Goal: Task Accomplishment & Management: Manage account settings

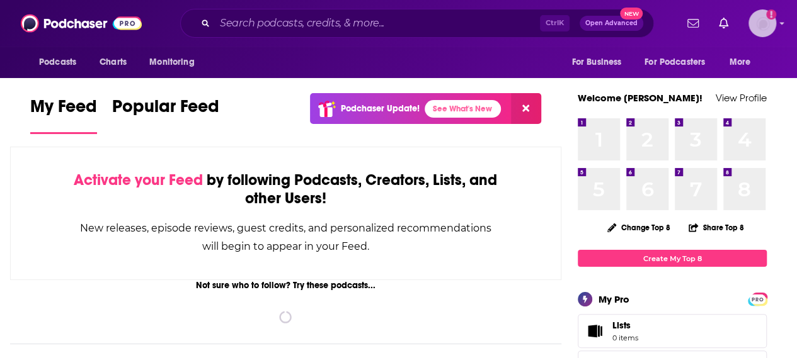
click at [775, 22] on img "Logged in as Leighn" at bounding box center [762, 23] width 28 height 28
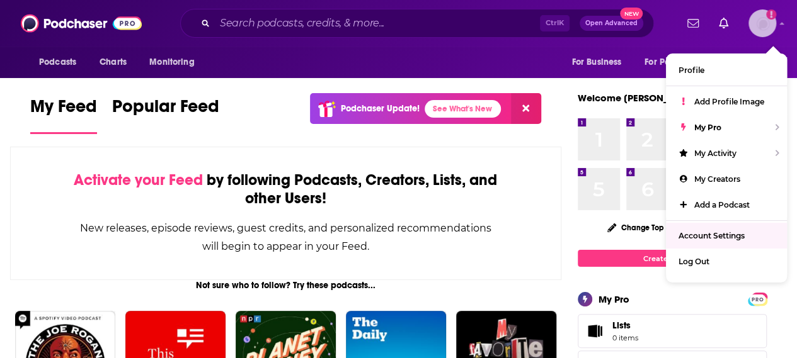
click at [720, 237] on span "Account Settings" at bounding box center [711, 235] width 66 height 9
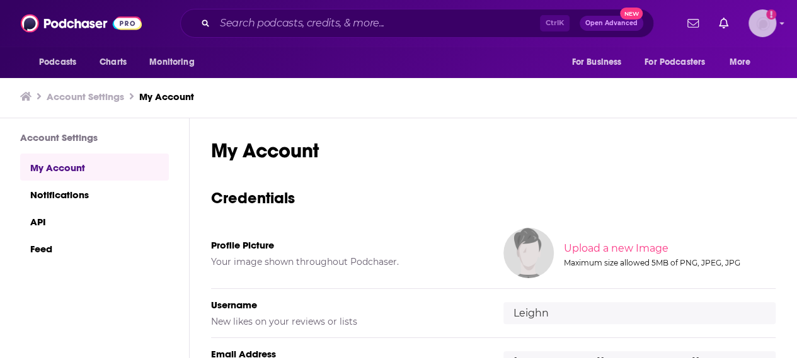
click at [775, 23] on img "Logged in as Leighn" at bounding box center [762, 23] width 28 height 28
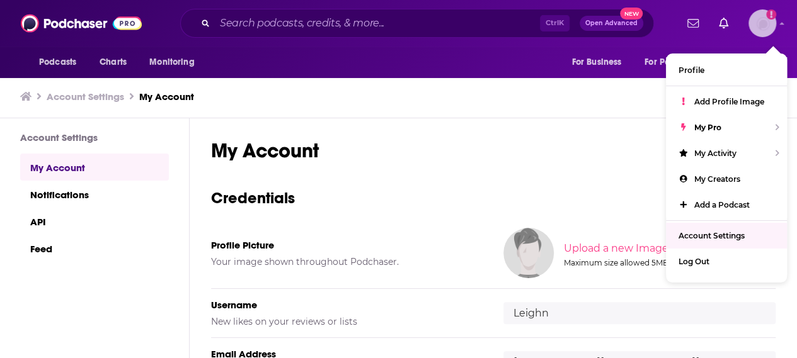
click at [765, 241] on link "Account Settings" at bounding box center [726, 236] width 121 height 26
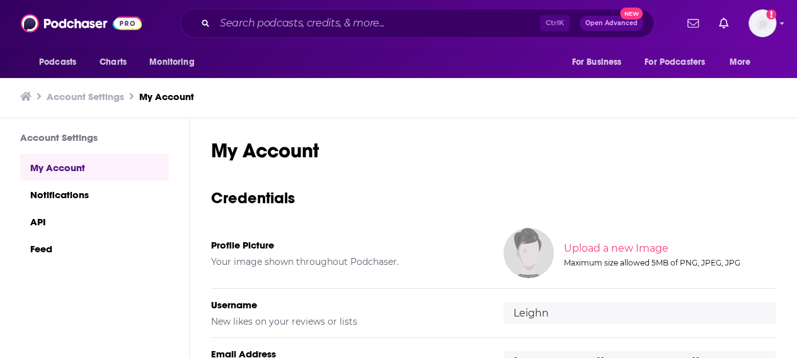
click at [59, 169] on link "My Account" at bounding box center [94, 167] width 149 height 27
click at [55, 201] on link "Notifications" at bounding box center [94, 194] width 149 height 27
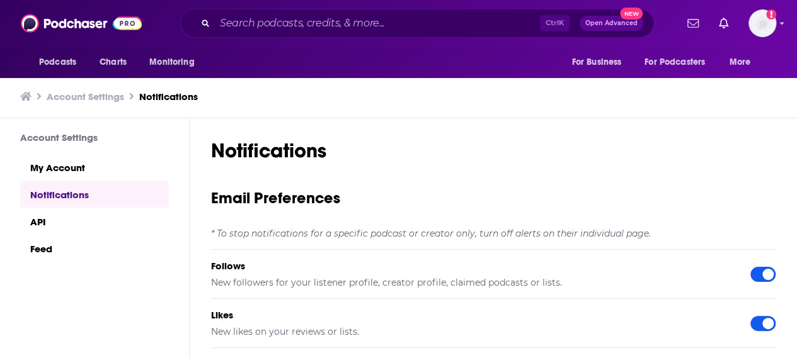
click at [75, 99] on h3 "Account Settings" at bounding box center [85, 97] width 77 height 12
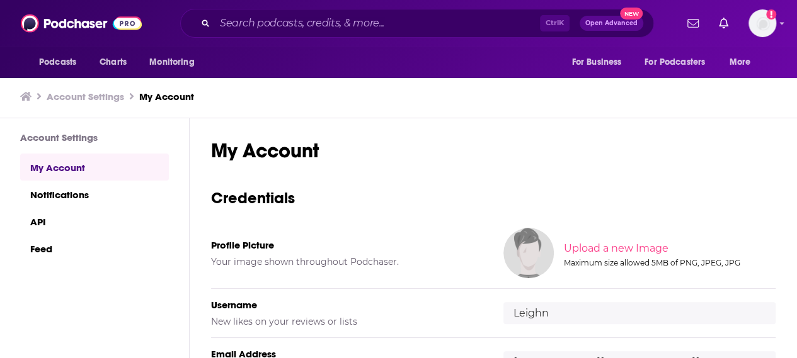
click at [77, 91] on h3 "Account Settings" at bounding box center [85, 97] width 77 height 12
click at [115, 92] on h3 "Account Settings" at bounding box center [85, 97] width 77 height 12
click at [48, 254] on link "Feed" at bounding box center [94, 248] width 149 height 27
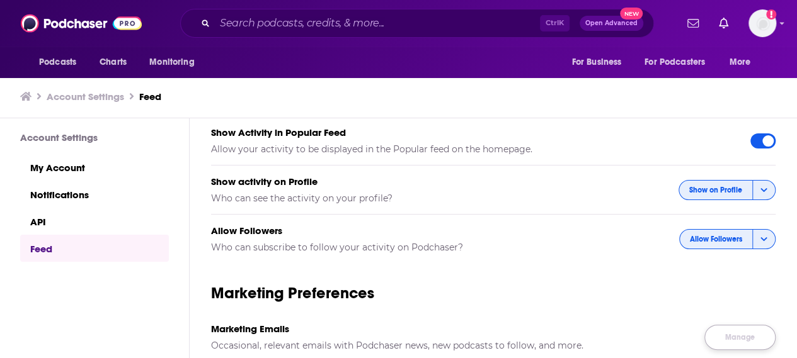
click at [737, 329] on link "Manage" at bounding box center [739, 337] width 71 height 25
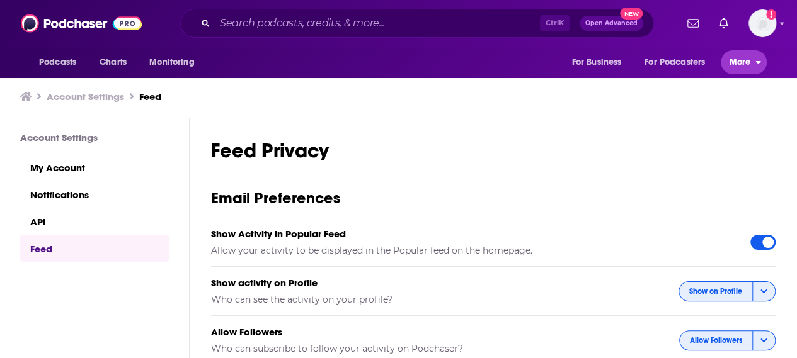
click at [735, 64] on span "More" at bounding box center [739, 63] width 21 height 18
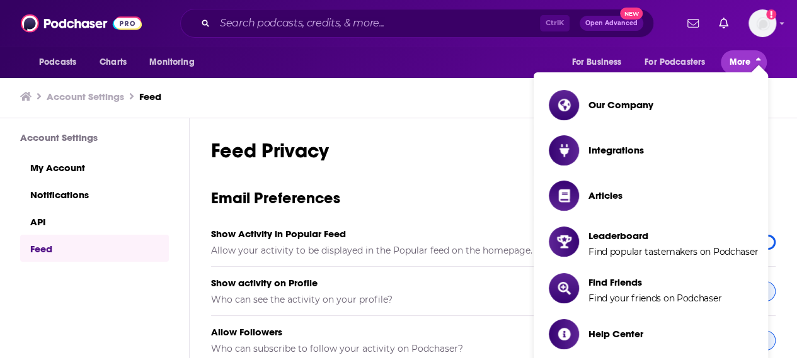
click at [735, 64] on span "More" at bounding box center [739, 63] width 21 height 18
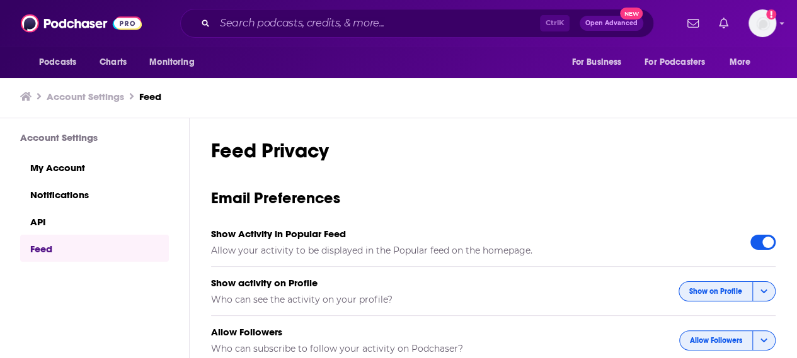
click at [728, 23] on icon "Show notifications dropdown" at bounding box center [723, 23] width 9 height 11
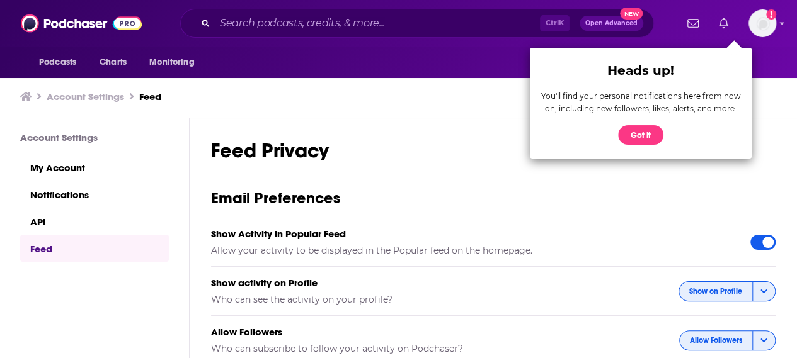
click at [728, 23] on icon "Show notifications dropdown" at bounding box center [723, 23] width 9 height 11
click at [776, 13] on icon "Add a profile image" at bounding box center [771, 14] width 10 height 10
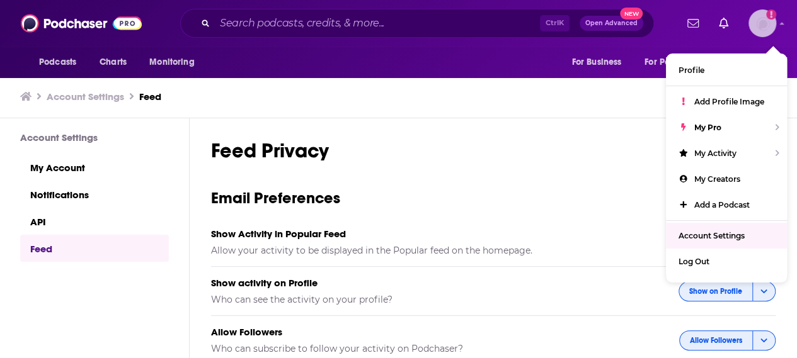
click at [711, 226] on link "Account Settings" at bounding box center [726, 236] width 121 height 26
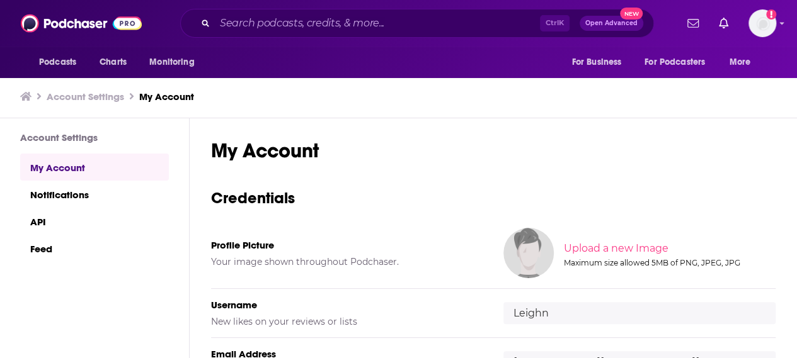
click at [25, 97] on icon at bounding box center [25, 96] width 11 height 9
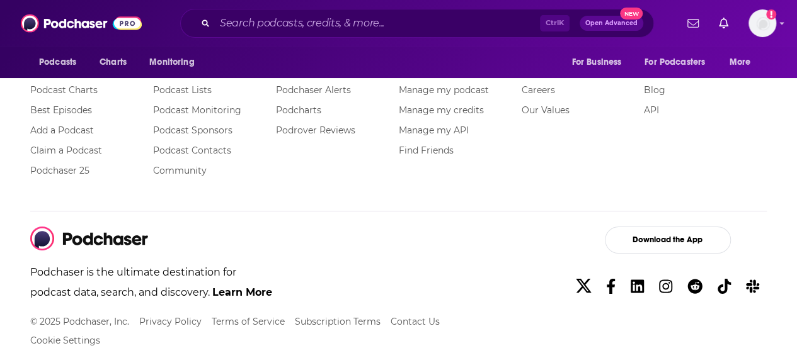
scroll to position [2299, 0]
